Goal: Information Seeking & Learning: Check status

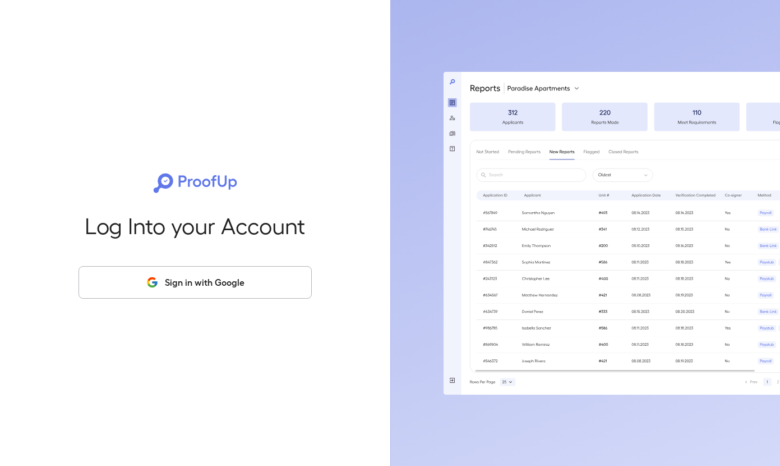
click at [256, 283] on button "Sign in with Google" at bounding box center [195, 282] width 233 height 33
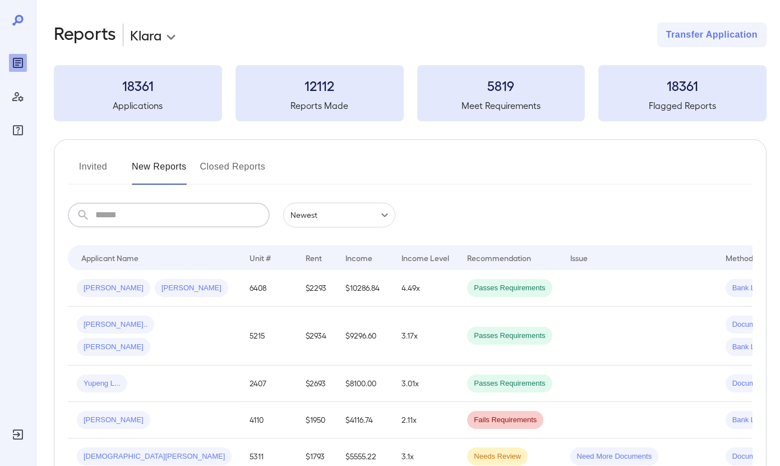
click at [237, 213] on input "text" at bounding box center [182, 215] width 174 height 25
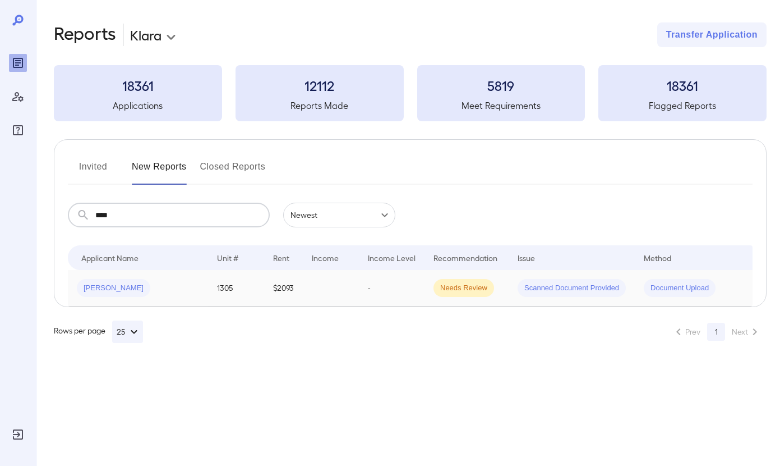
type input "****"
click at [103, 288] on span "[PERSON_NAME]" at bounding box center [114, 288] width 74 height 11
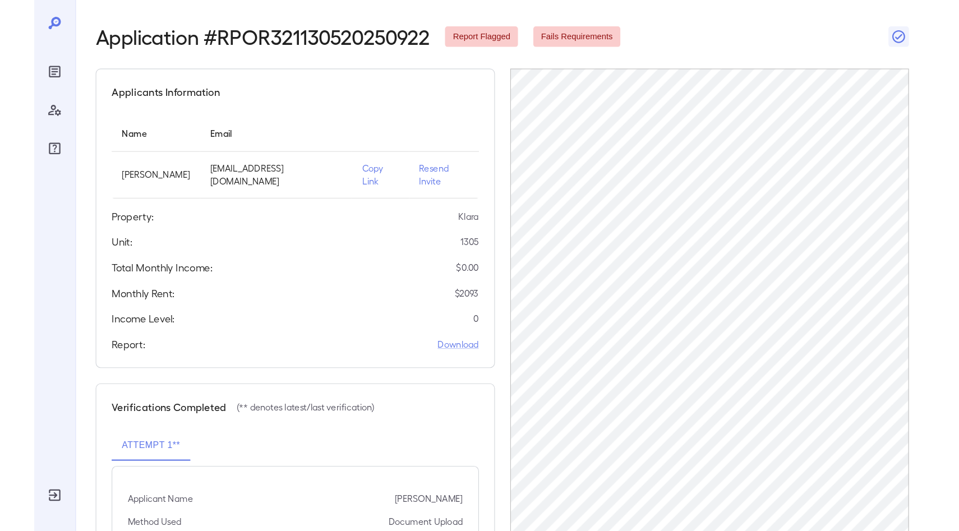
scroll to position [24, 0]
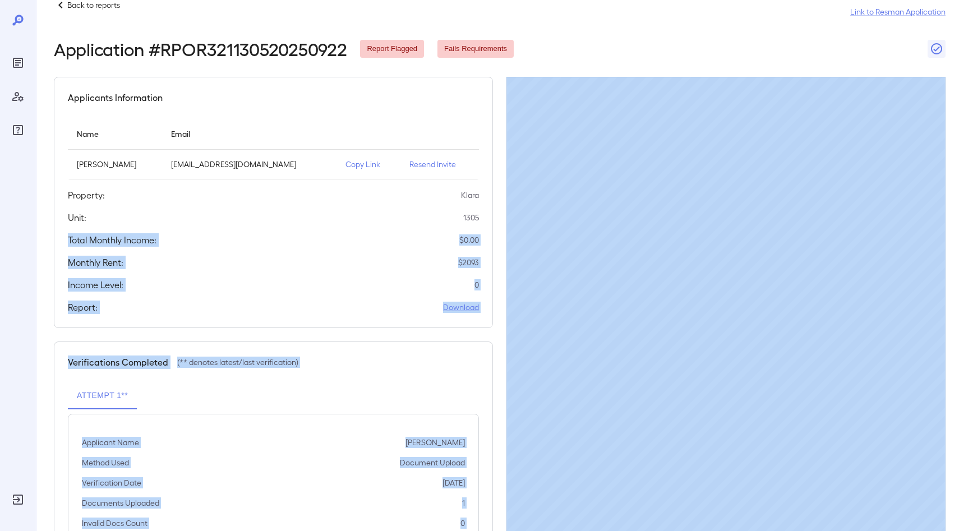
drag, startPoint x: 249, startPoint y: 229, endPoint x: 505, endPoint y: 214, distance: 256.9
click at [65, 157] on div "Applicants Information Name Email [PERSON_NAME] [EMAIL_ADDRESS][DOMAIN_NAME] Co…" at bounding box center [273, 202] width 439 height 251
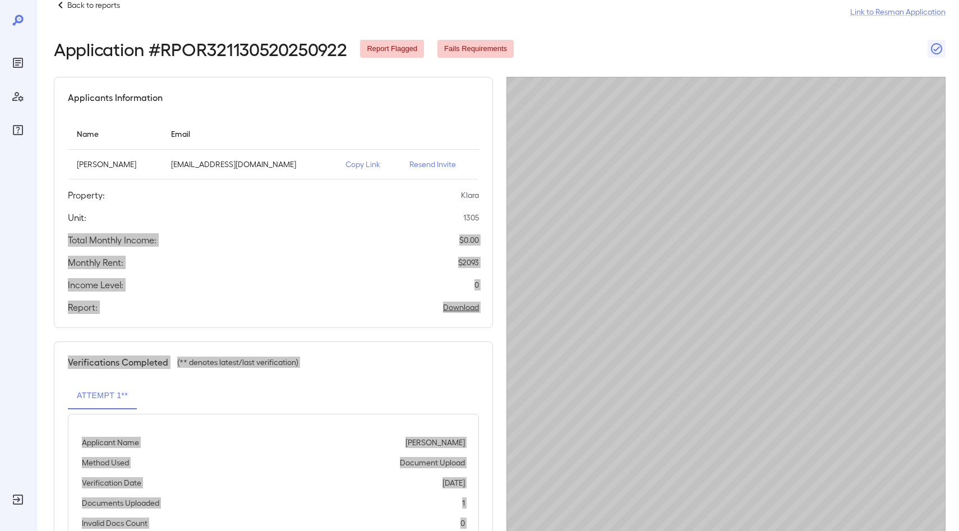
scroll to position [93, 0]
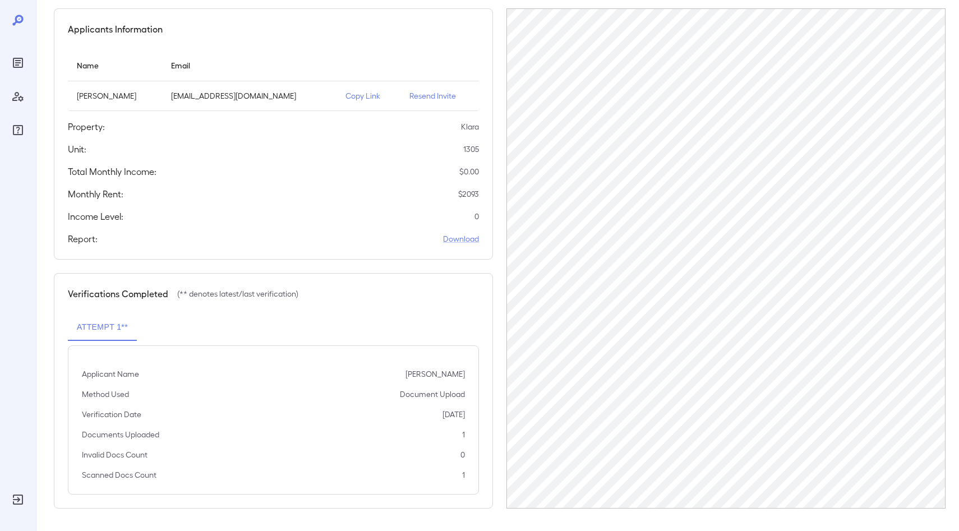
click at [265, 229] on div "Applicants Information Name Email [PERSON_NAME] [EMAIL_ADDRESS][DOMAIN_NAME] Co…" at bounding box center [273, 133] width 439 height 251
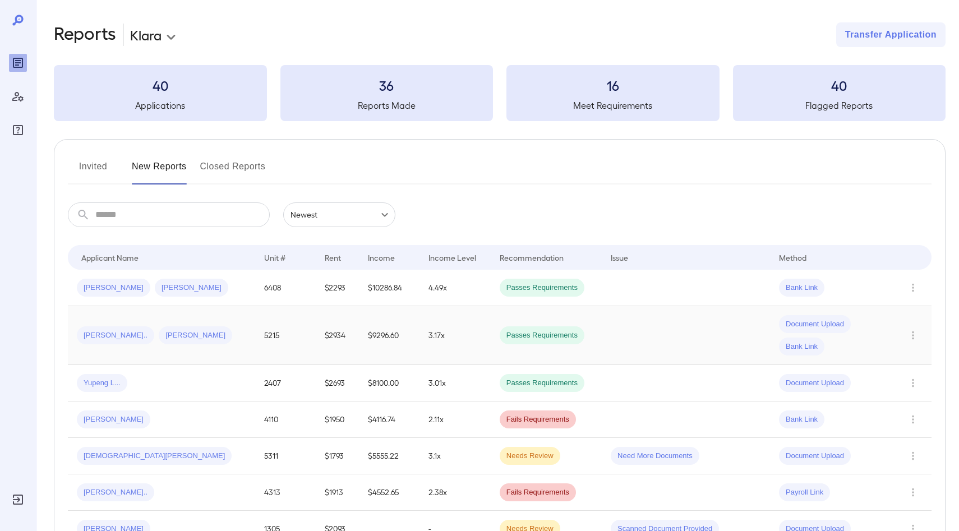
click at [206, 334] on div "[PERSON_NAME].. [PERSON_NAME].." at bounding box center [161, 336] width 169 height 18
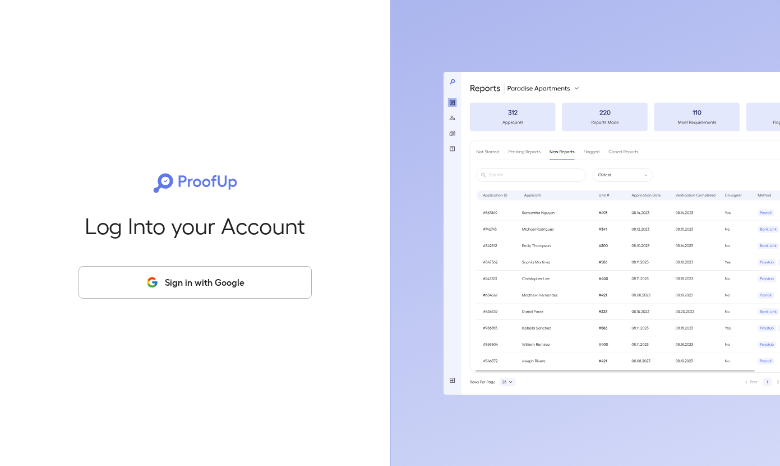
click at [240, 273] on button "Sign in with Google" at bounding box center [195, 282] width 233 height 33
